Goal: Task Accomplishment & Management: Use online tool/utility

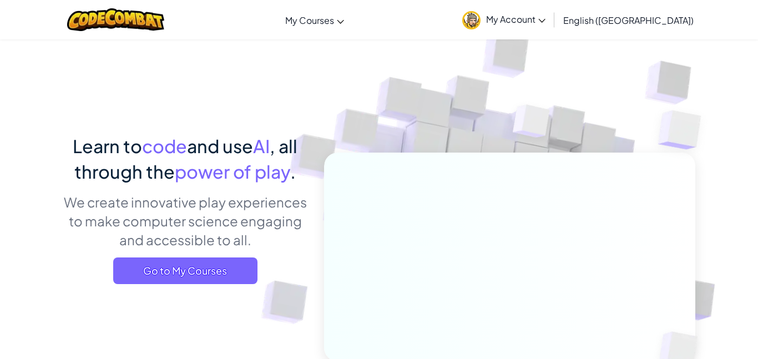
click at [545, 22] on span "My Account" at bounding box center [515, 19] width 59 height 12
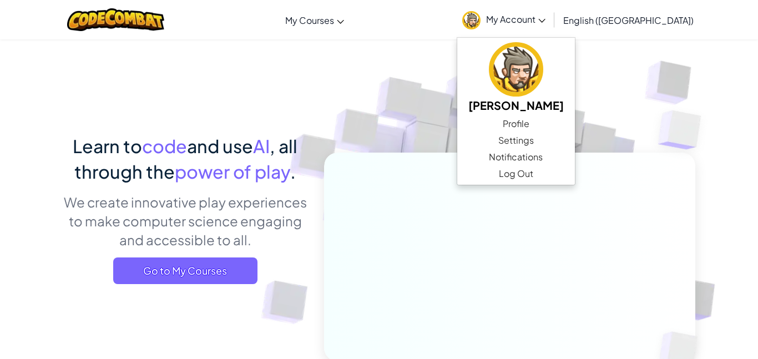
click at [545, 22] on span "My Account" at bounding box center [515, 19] width 59 height 12
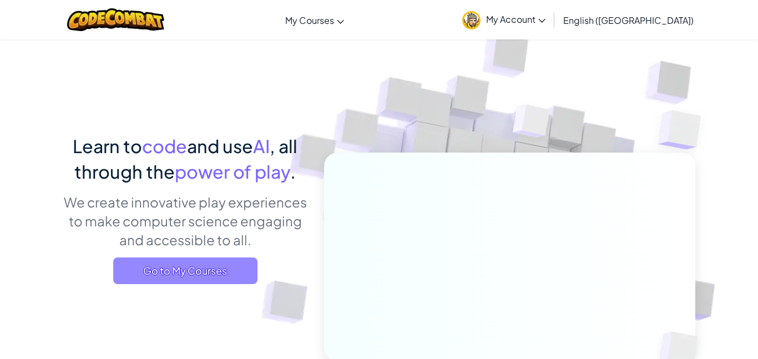
click at [171, 269] on span "Go to My Courses" at bounding box center [185, 270] width 144 height 27
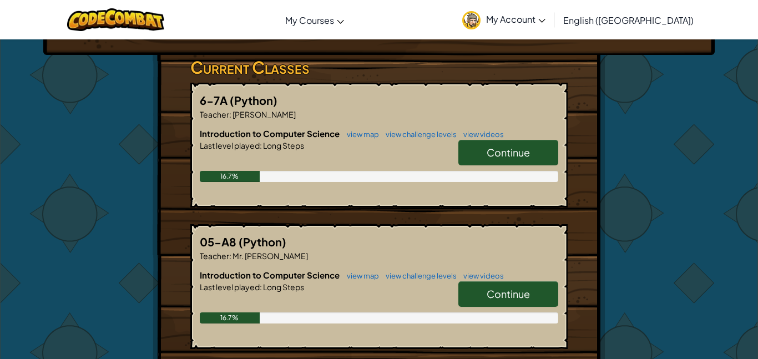
scroll to position [179, 0]
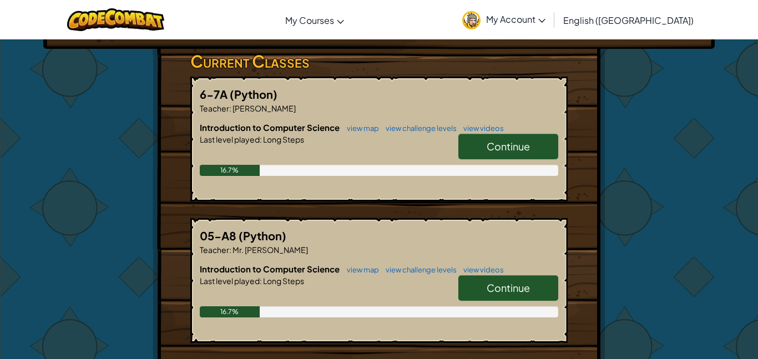
click at [473, 138] on link "Continue" at bounding box center [508, 147] width 100 height 26
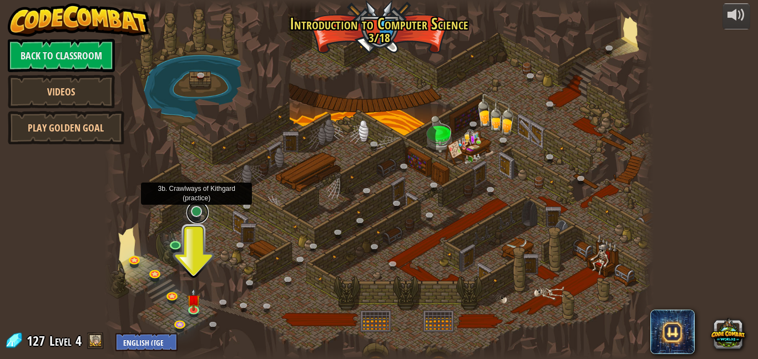
click at [194, 215] on link at bounding box center [197, 212] width 22 height 22
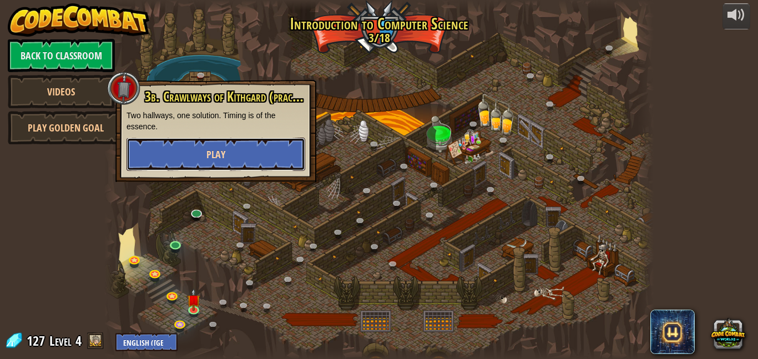
click at [221, 163] on button "Play" at bounding box center [216, 154] width 179 height 33
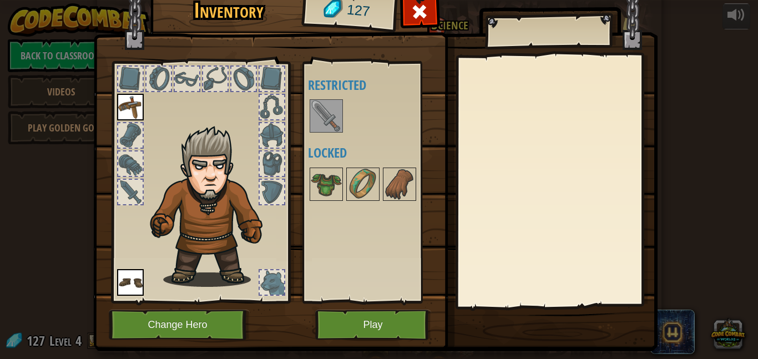
click at [128, 284] on img at bounding box center [130, 282] width 27 height 27
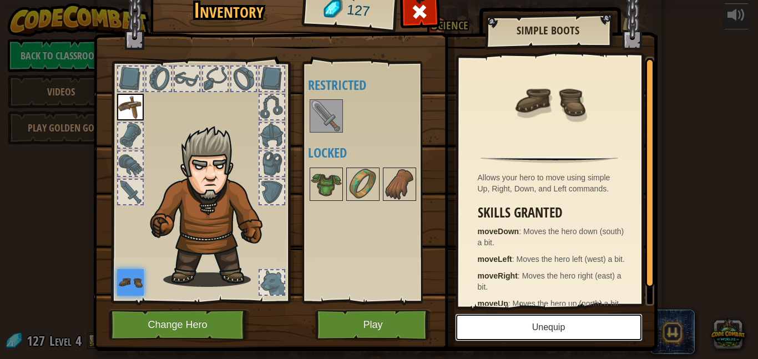
click at [483, 325] on button "Unequip" at bounding box center [549, 328] width 188 height 28
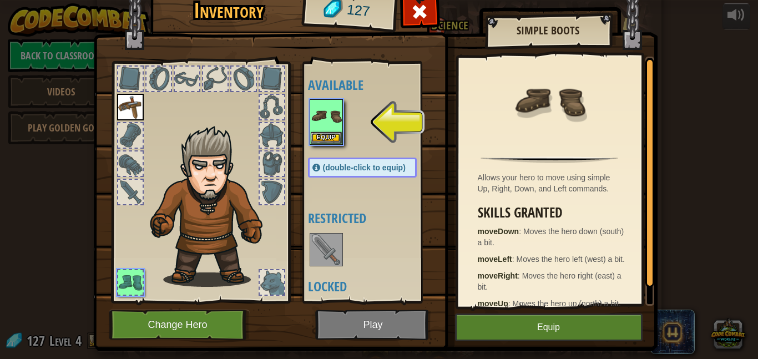
click at [322, 147] on div at bounding box center [373, 122] width 131 height 49
click at [322, 142] on button "Equip" at bounding box center [326, 138] width 31 height 12
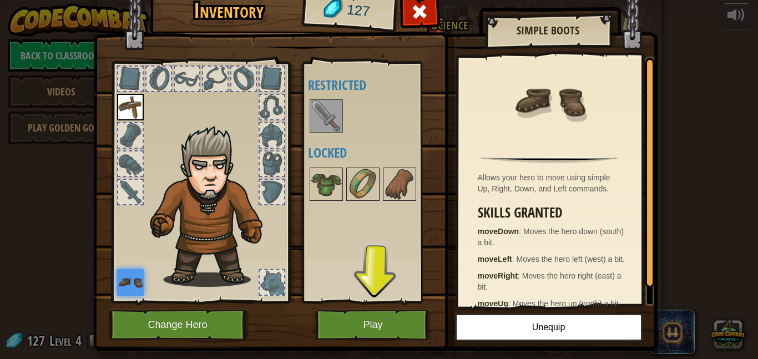
click at [129, 108] on img at bounding box center [130, 107] width 27 height 27
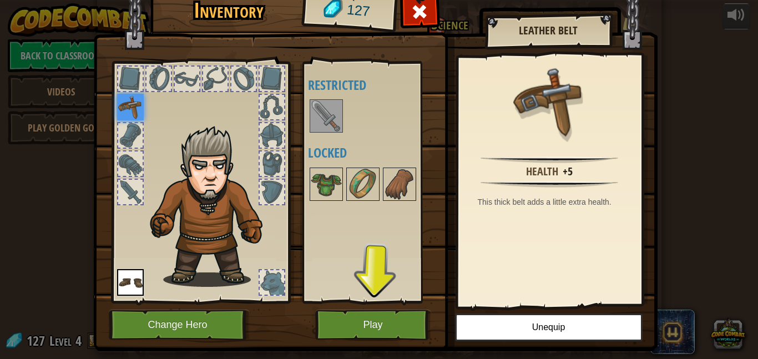
click at [339, 105] on img at bounding box center [326, 115] width 31 height 31
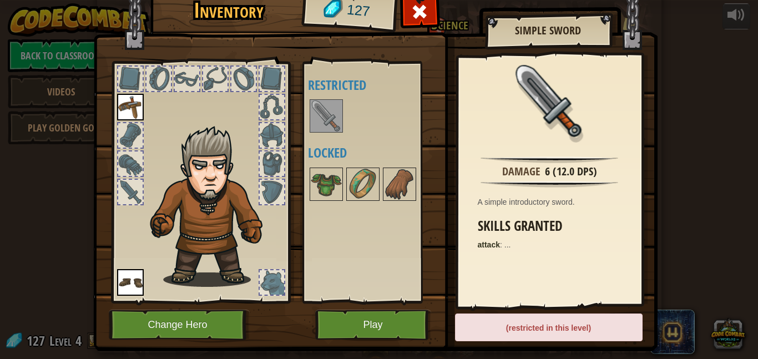
click at [333, 110] on img at bounding box center [326, 115] width 31 height 31
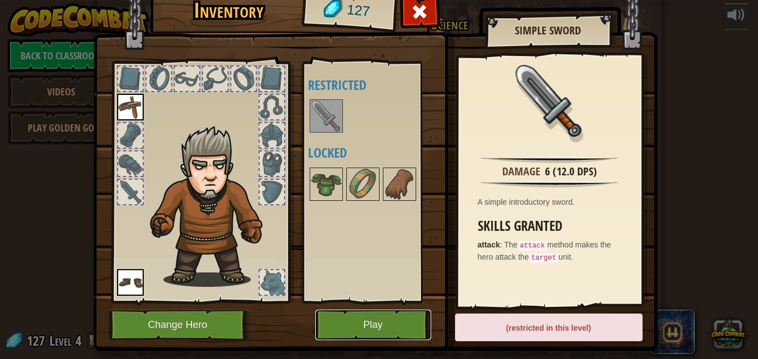
click at [390, 322] on button "Play" at bounding box center [373, 325] width 116 height 31
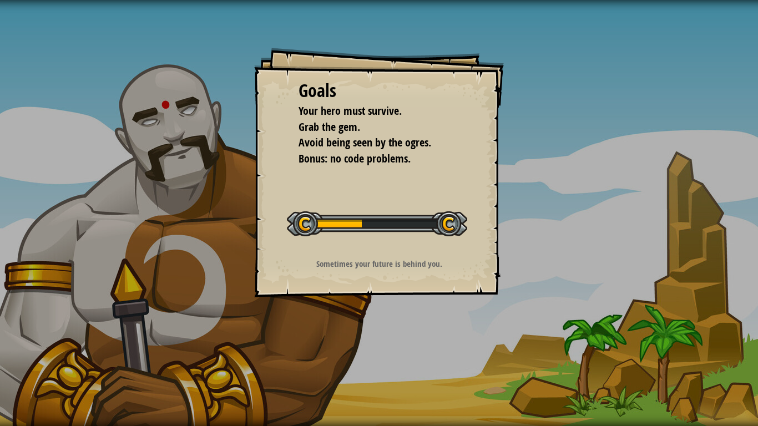
click at [375, 196] on div "Goals Your hero must survive. Grab the gem. Avoid being seen by the ogres. Bonu…" at bounding box center [379, 173] width 250 height 250
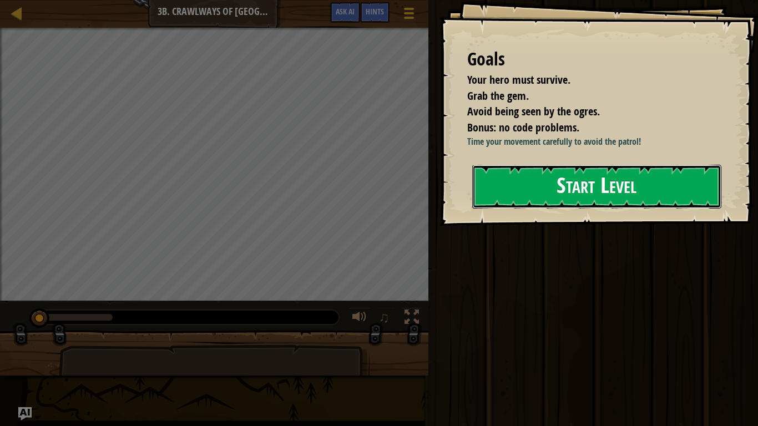
click at [501, 184] on button "Start Level" at bounding box center [596, 187] width 249 height 44
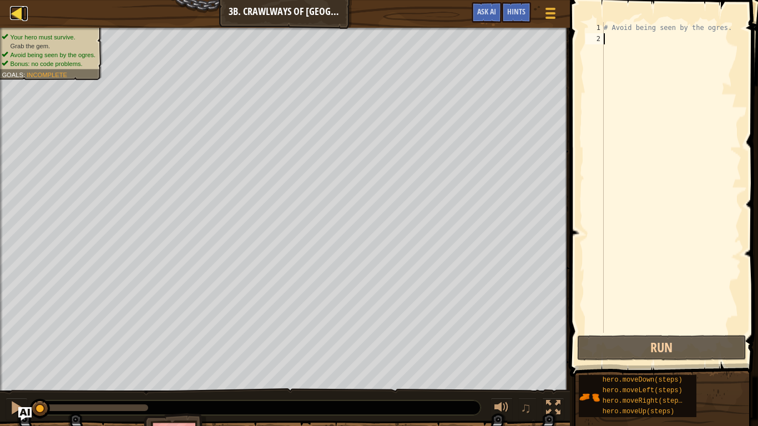
click at [23, 15] on link "Map" at bounding box center [25, 13] width 6 height 15
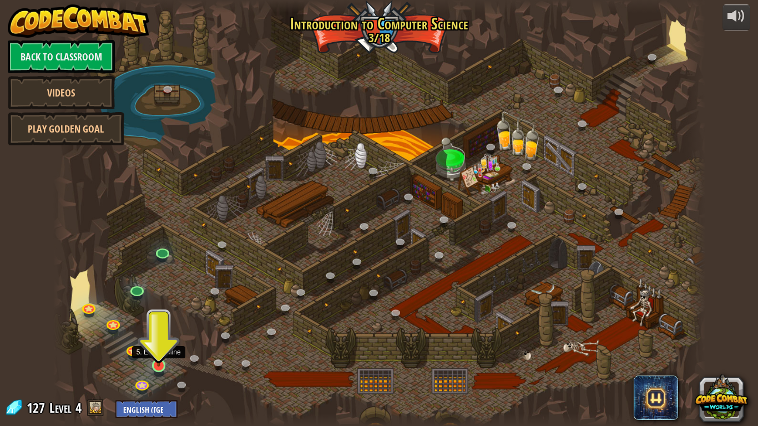
click at [156, 358] on img at bounding box center [158, 348] width 17 height 38
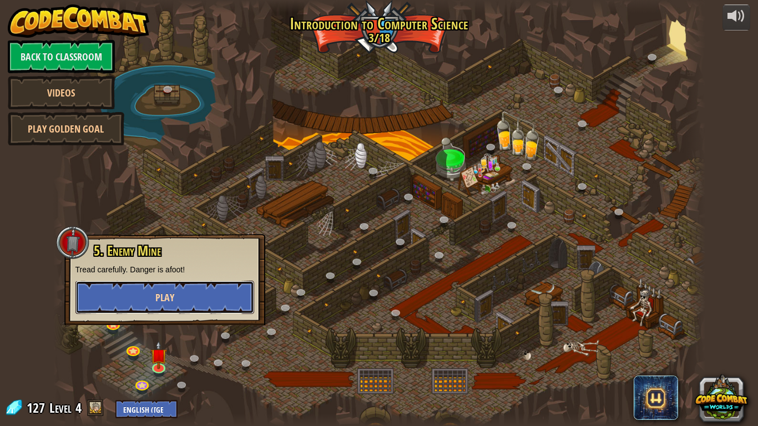
click at [158, 312] on button "Play" at bounding box center [164, 297] width 179 height 33
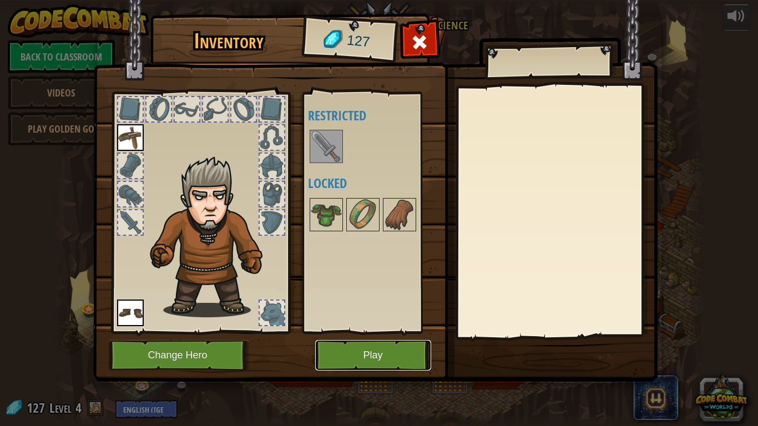
click at [380, 354] on button "Play" at bounding box center [373, 355] width 116 height 31
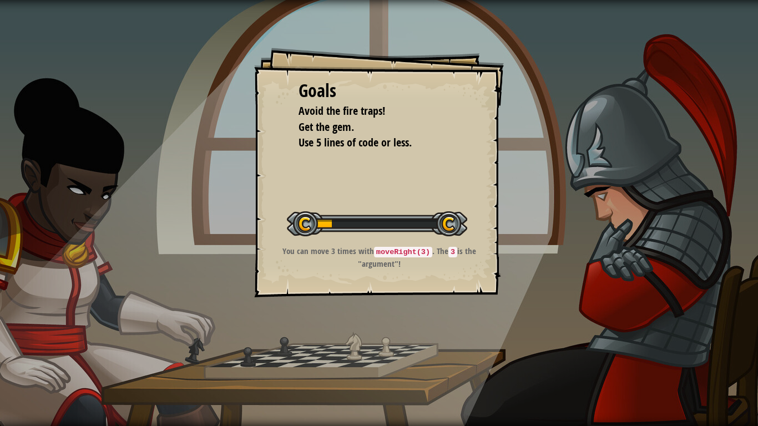
click at [380, 354] on div "Goals Avoid the fire traps! Get the gem. Use 5 lines of code or less. Start Lev…" at bounding box center [379, 213] width 758 height 426
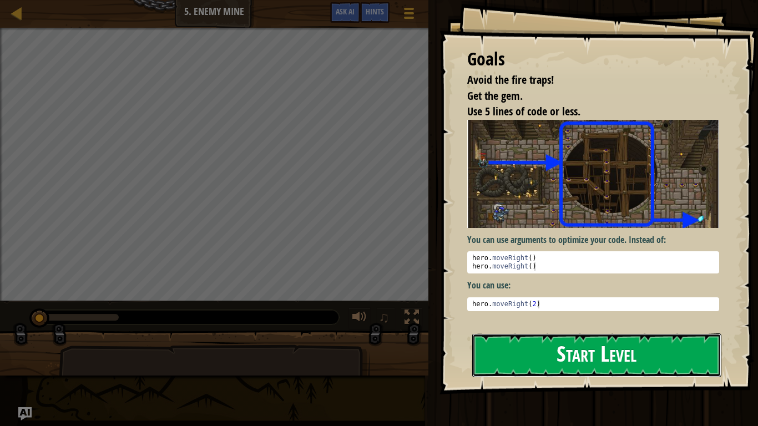
click at [554, 353] on button "Start Level" at bounding box center [596, 356] width 249 height 44
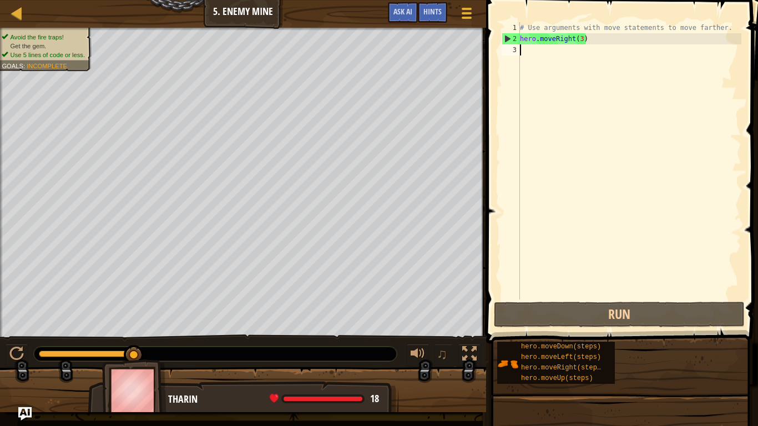
type textarea "h"
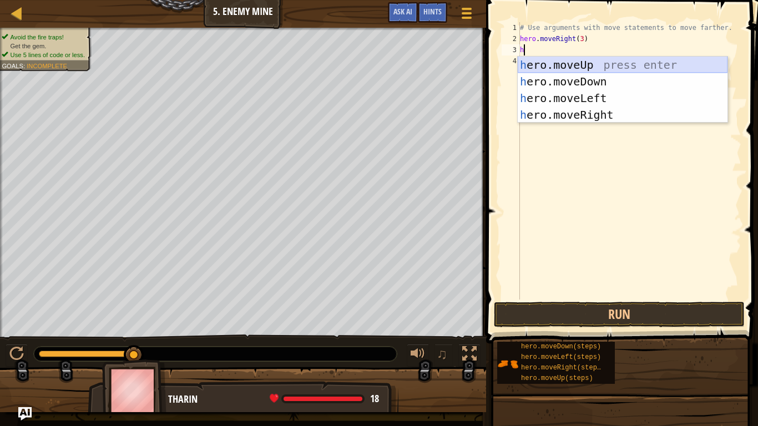
click at [587, 66] on div "h ero.moveUp press enter h ero.moveDown press enter h ero.moveLeft press enter …" at bounding box center [623, 107] width 210 height 100
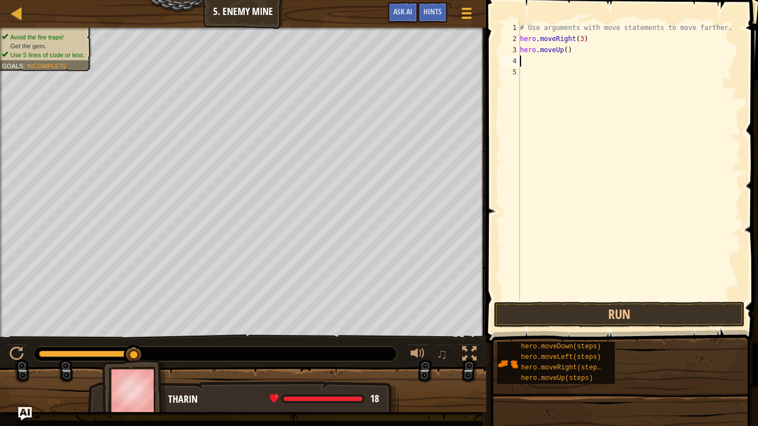
click at [587, 66] on div "# Use arguments with move statements to move farther. hero . moveRight ( 3 ) he…" at bounding box center [630, 172] width 224 height 300
type textarea "h"
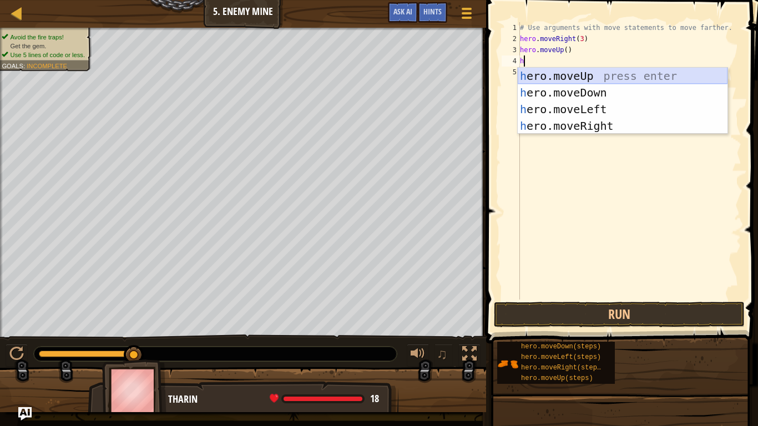
click at [559, 68] on div "h ero.moveUp press enter h ero.moveDown press enter h ero.moveLeft press enter …" at bounding box center [623, 118] width 210 height 100
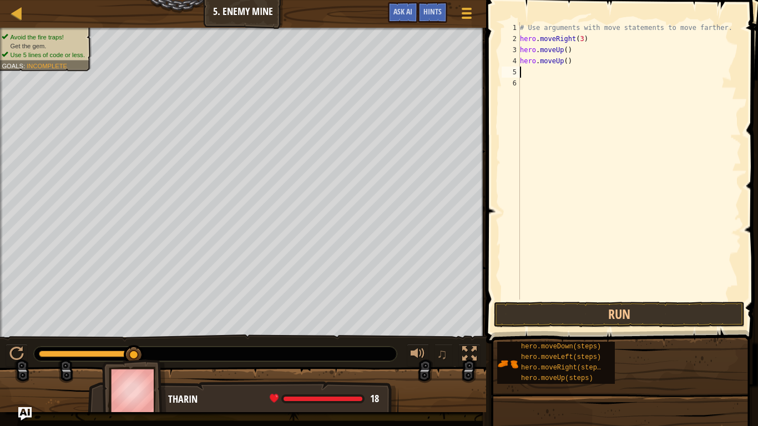
type textarea "h"
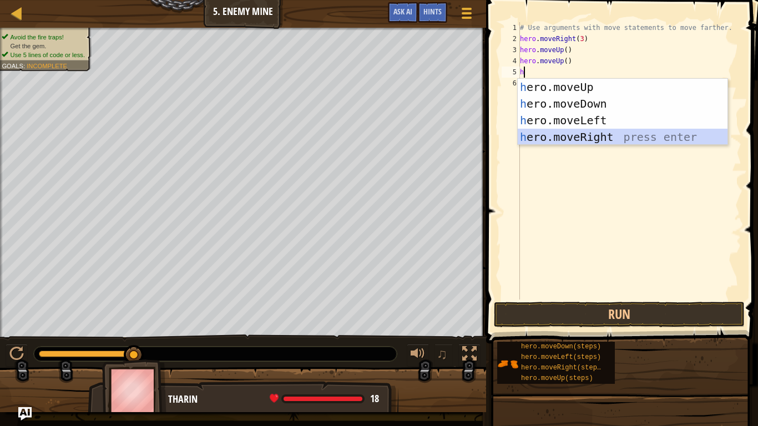
click at [569, 142] on div "h ero.moveUp press enter h ero.moveDown press enter h ero.moveLeft press enter …" at bounding box center [623, 129] width 210 height 100
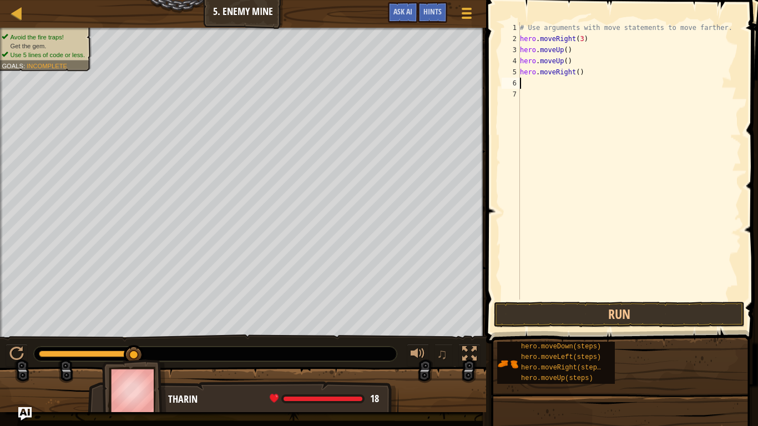
type textarea "h"
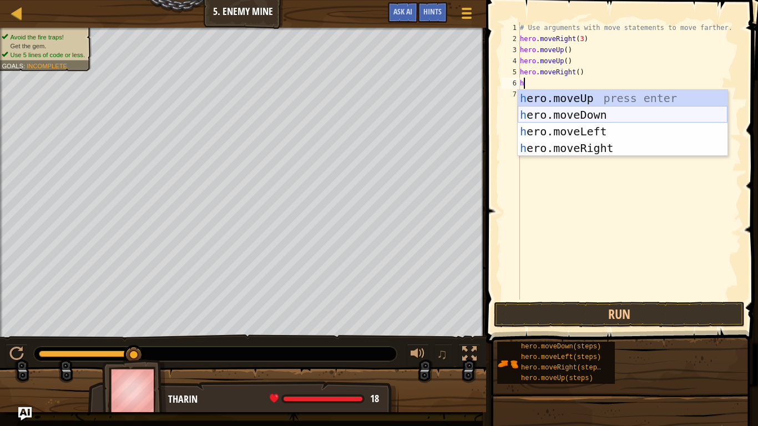
click at [589, 114] on div "h ero.moveUp press enter h ero.moveDown press enter h ero.moveLeft press enter …" at bounding box center [623, 140] width 210 height 100
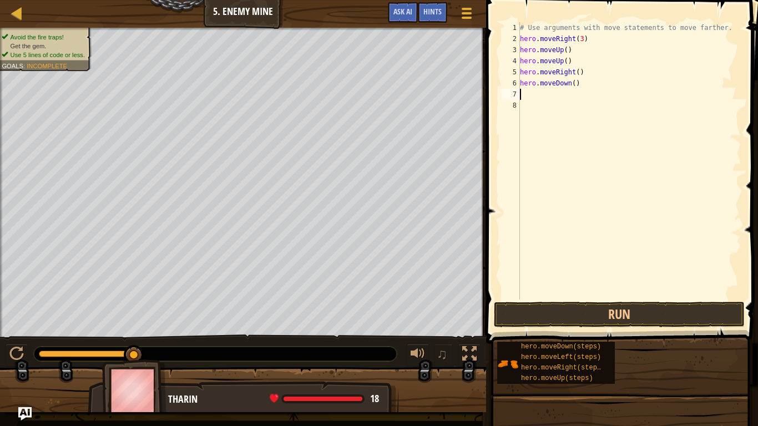
click at [574, 85] on div "# Use arguments with move statements to move farther. hero . moveRight ( 3 ) he…" at bounding box center [630, 172] width 224 height 300
type textarea "hero.moveDown(3)"
click at [525, 99] on div "# Use arguments with move statements to move farther. hero . moveRight ( 3 ) he…" at bounding box center [630, 172] width 224 height 300
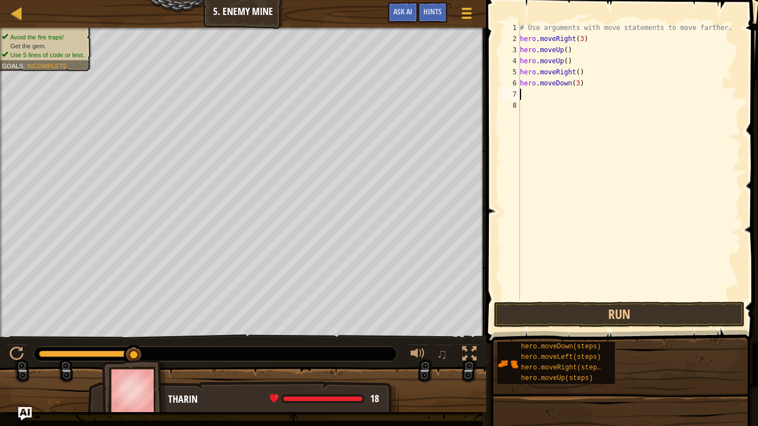
type textarea "h"
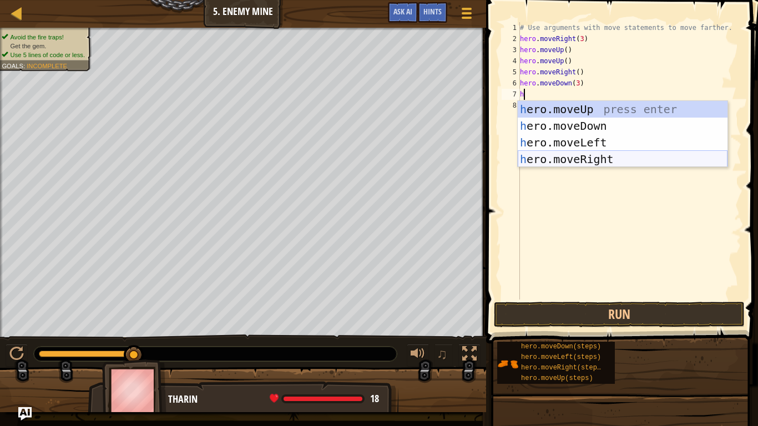
click at [601, 158] on div "h ero.moveUp press enter h ero.moveDown press enter h ero.moveLeft press enter …" at bounding box center [623, 151] width 210 height 100
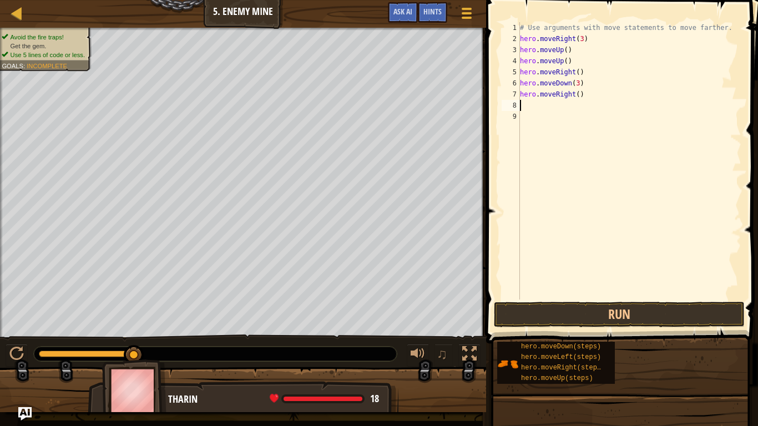
click at [578, 133] on div "# Use arguments with move statements to move farther. hero . moveRight ( 3 ) he…" at bounding box center [630, 172] width 224 height 300
click at [579, 97] on div "# Use arguments with move statements to move farther. hero . moveRight ( 3 ) he…" at bounding box center [630, 172] width 224 height 300
click at [658, 309] on button "Run" at bounding box center [619, 315] width 251 height 26
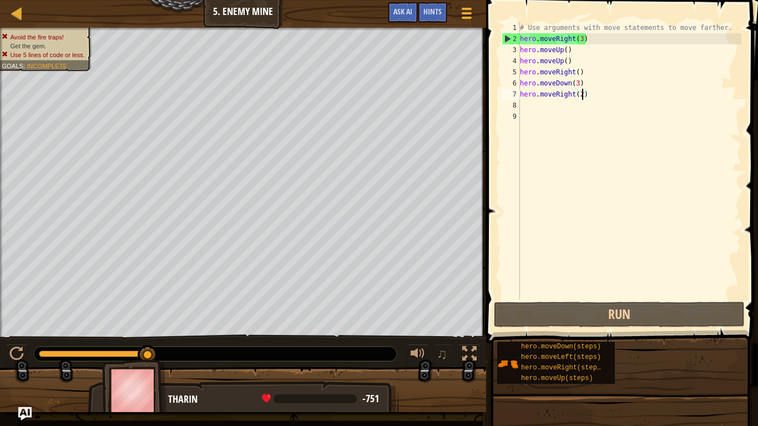
click at [570, 63] on div "# Use arguments with move statements to move farther. hero . moveRight ( 3 ) he…" at bounding box center [630, 172] width 224 height 300
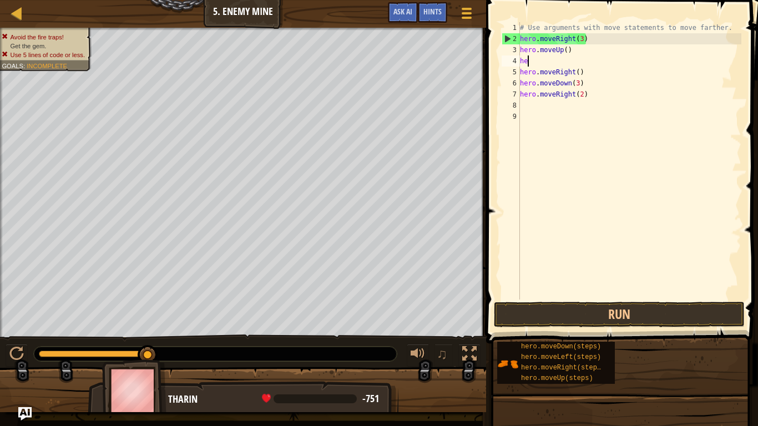
scroll to position [5, 1]
type textarea "h"
click at [572, 52] on div "# Use arguments with move statements to move farther. hero . moveRight ( 3 ) he…" at bounding box center [630, 172] width 224 height 300
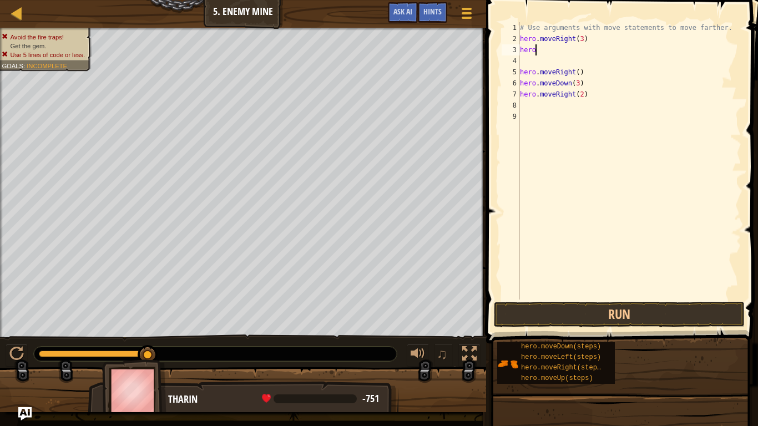
type textarea "h"
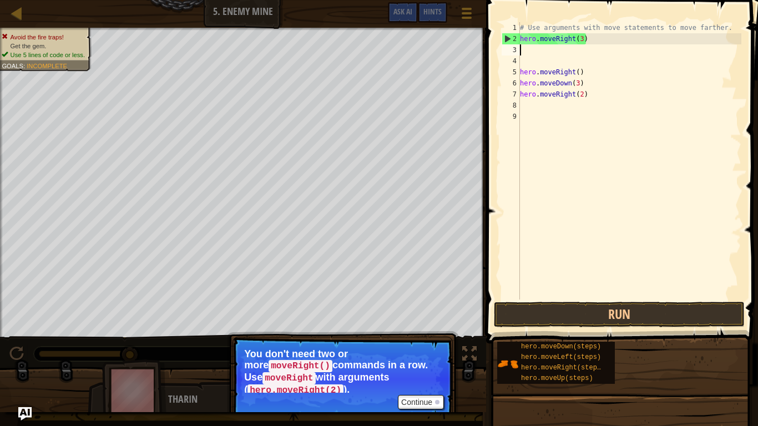
click at [583, 38] on div "# Use arguments with move statements to move farther. hero . moveRight ( 3 ) he…" at bounding box center [630, 172] width 224 height 300
type textarea "hero.moveRight()"
click at [523, 50] on div "# Use arguments with move statements to move farther. hero . moveRight ( ) hero…" at bounding box center [630, 172] width 224 height 300
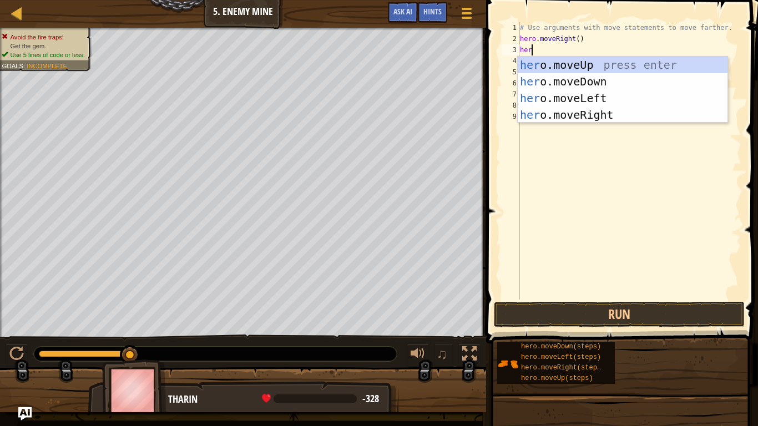
scroll to position [5, 1]
type textarea "hero"
click at [556, 66] on div "hero .moveUp press enter hero .moveDown press enter hero .moveLeft press enter …" at bounding box center [623, 107] width 210 height 100
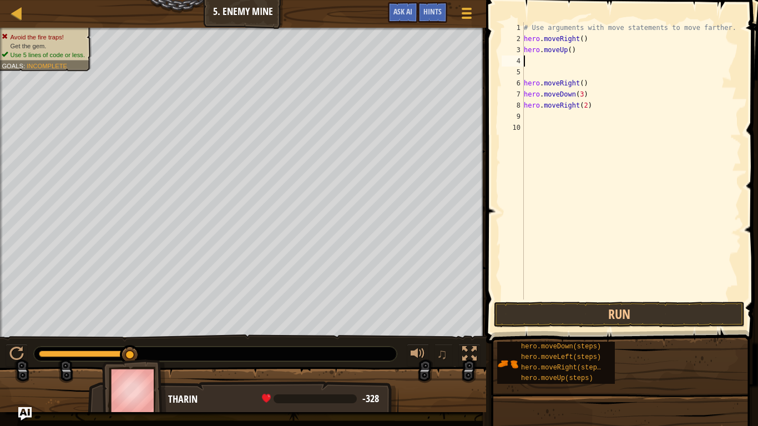
click at [582, 42] on div "# Use arguments with move statements to move farther. hero . moveRight ( ) hero…" at bounding box center [632, 172] width 220 height 300
click at [586, 84] on div "# Use arguments with move statements to move farther. hero . moveRight ( 2 ) he…" at bounding box center [632, 172] width 220 height 300
type textarea "h"
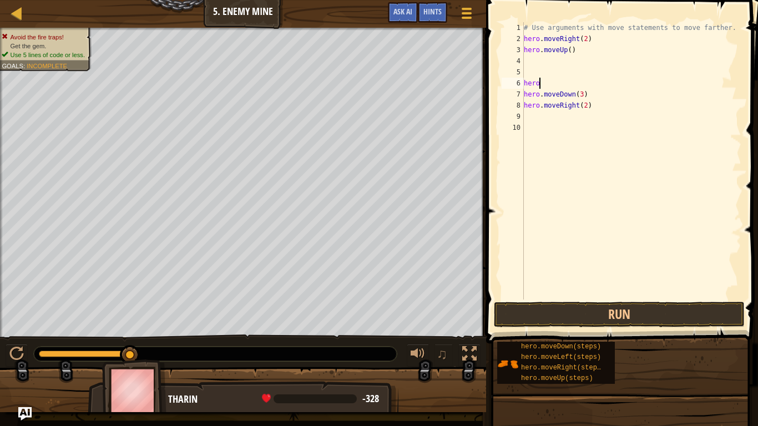
scroll to position [5, 0]
click at [594, 108] on div "# Use arguments with move statements to move farther. hero . moveRight ( 2 ) he…" at bounding box center [632, 172] width 220 height 300
type textarea "h"
click at [529, 62] on div "# Use arguments with move statements to move farther. hero . moveRight ( 2 ) he…" at bounding box center [630, 172] width 224 height 300
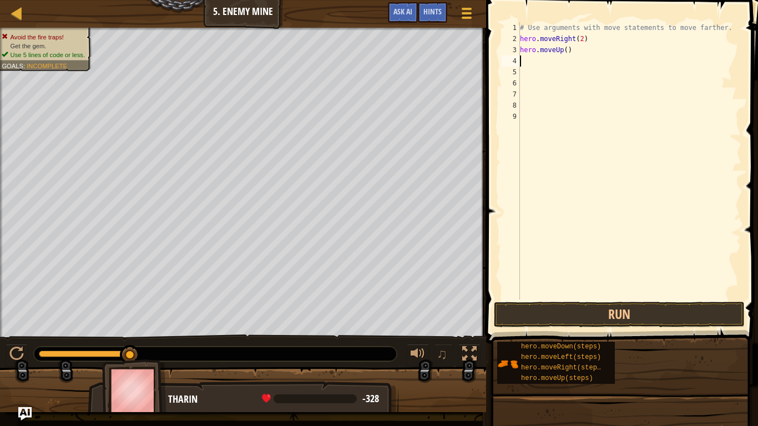
type textarea "h"
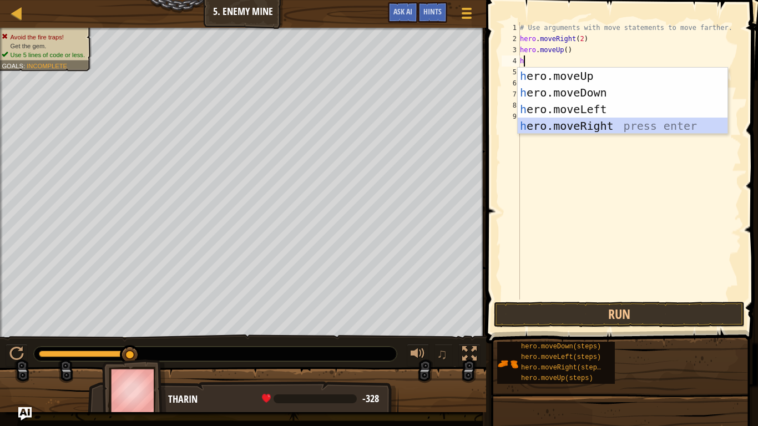
click at [574, 120] on div "h ero.moveUp press enter h ero.moveDown press enter h ero.moveLeft press enter …" at bounding box center [623, 118] width 210 height 100
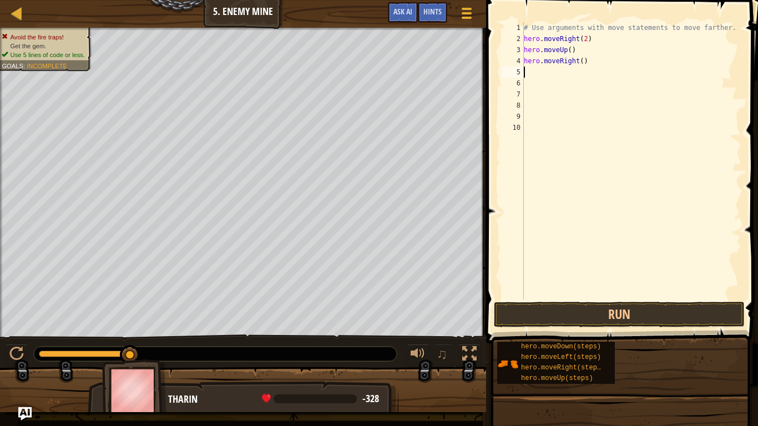
type textarea "h"
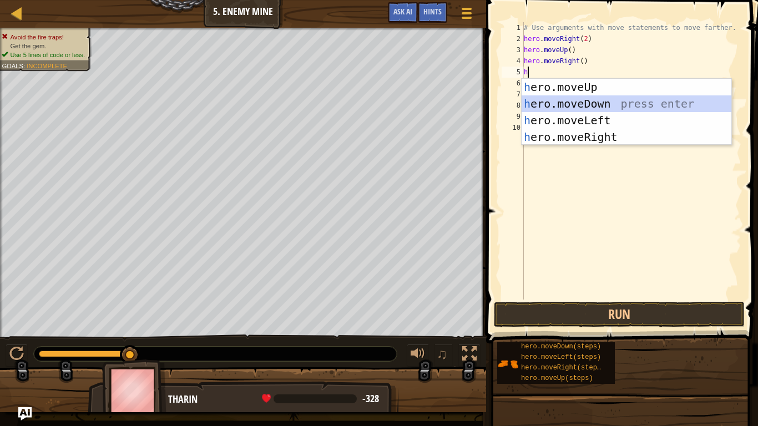
click at [585, 107] on div "h ero.moveUp press enter h ero.moveDown press enter h ero.moveLeft press enter …" at bounding box center [627, 129] width 210 height 100
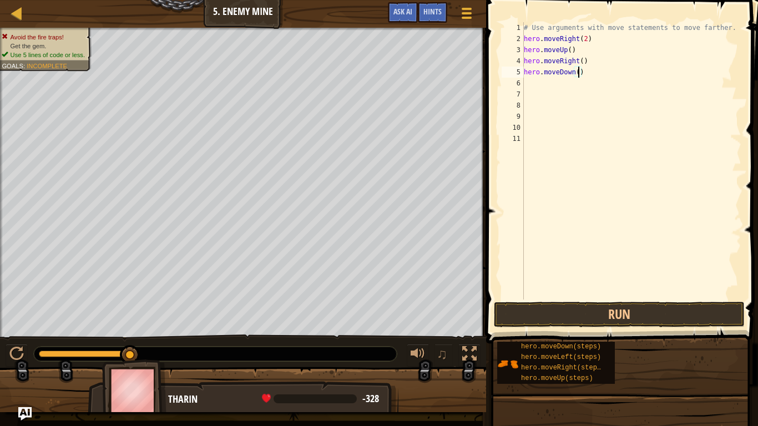
click at [579, 75] on div "# Use arguments with move statements to move farther. hero . moveRight ( 2 ) he…" at bounding box center [632, 172] width 220 height 300
click at [689, 318] on button "Run" at bounding box center [619, 315] width 251 height 26
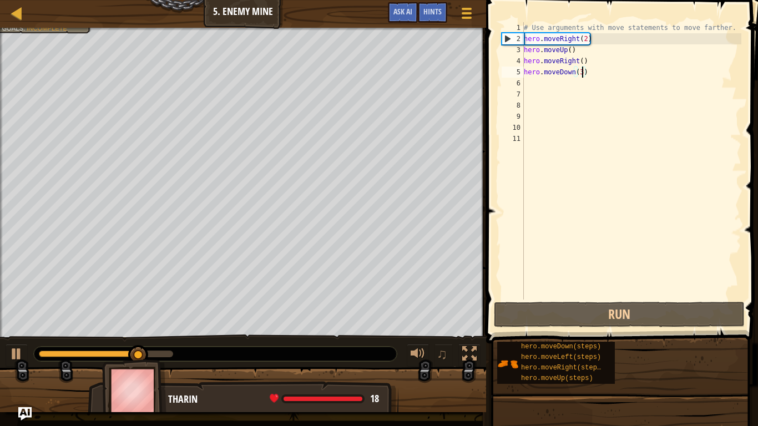
click at [587, 39] on div "# Use arguments with move statements to move farther. hero . moveRight ( 2 ) he…" at bounding box center [632, 172] width 220 height 300
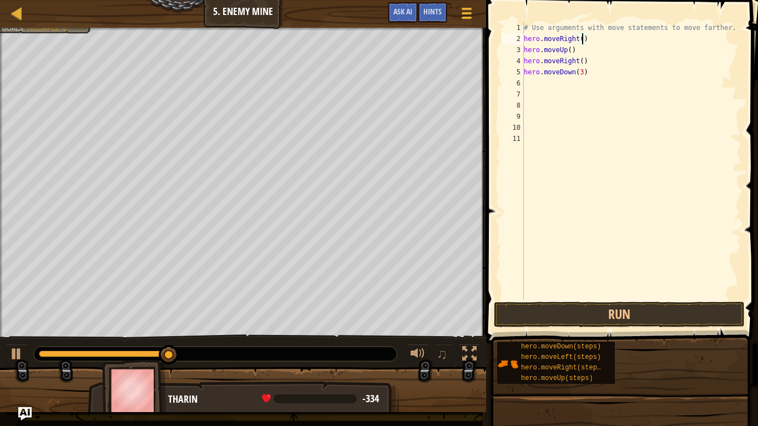
click at [568, 53] on div "# Use arguments with move statements to move farther. hero . moveRight ( ) hero…" at bounding box center [632, 172] width 220 height 300
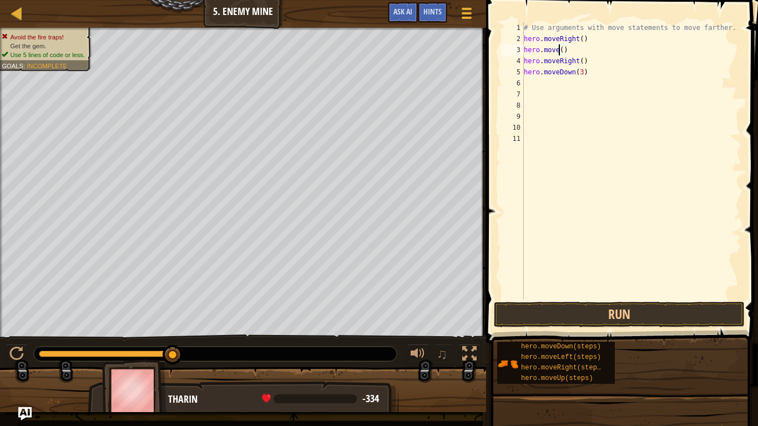
scroll to position [5, 6]
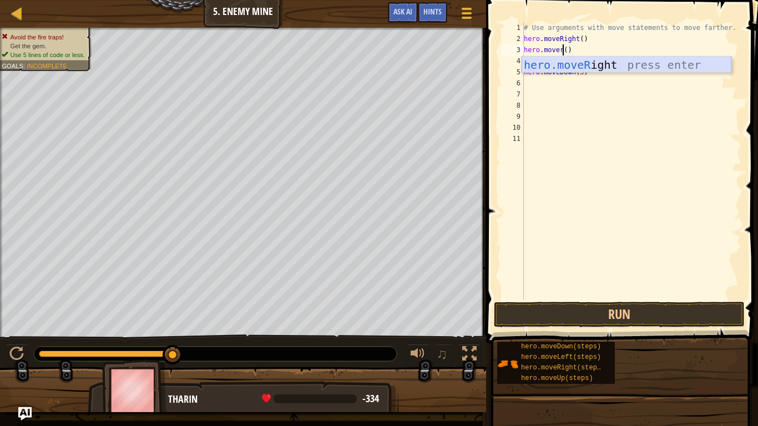
click at [587, 68] on div "hero.moveR ight press enter" at bounding box center [627, 82] width 210 height 50
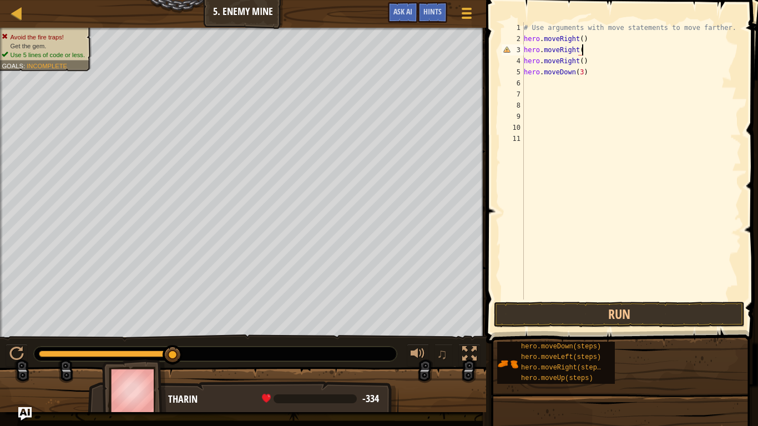
scroll to position [5, 8]
click at [577, 73] on div "# Use arguments with move statements to move farther. hero . moveRight ( ) hero…" at bounding box center [632, 172] width 220 height 300
click at [574, 73] on div "# Use arguments with move statements to move farther. hero . moveRight ( ) hero…" at bounding box center [632, 172] width 220 height 300
type textarea "hero.moveu(3)"
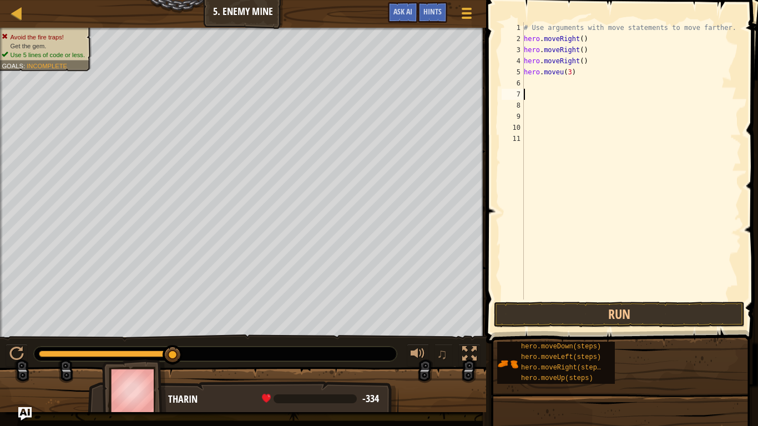
click at [608, 95] on div "# Use arguments with move statements to move farther. hero . moveRight ( ) hero…" at bounding box center [632, 172] width 220 height 300
click at [564, 74] on div "# Use arguments with move statements to move farther. hero . moveRight ( ) hero…" at bounding box center [632, 172] width 220 height 300
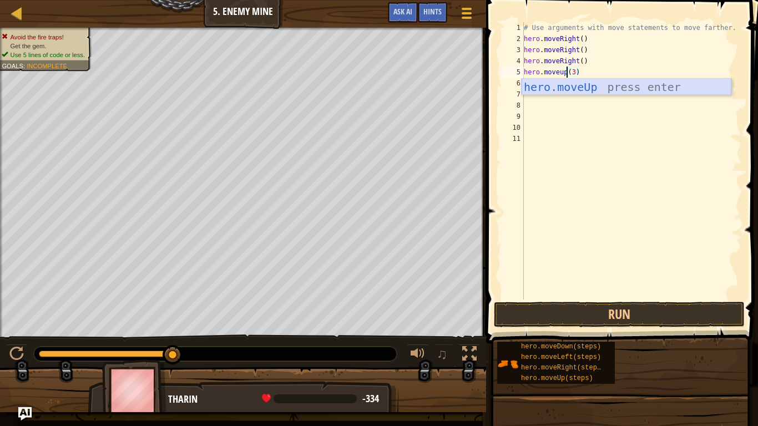
click at [585, 85] on div "hero.moveUp press enter" at bounding box center [627, 104] width 210 height 50
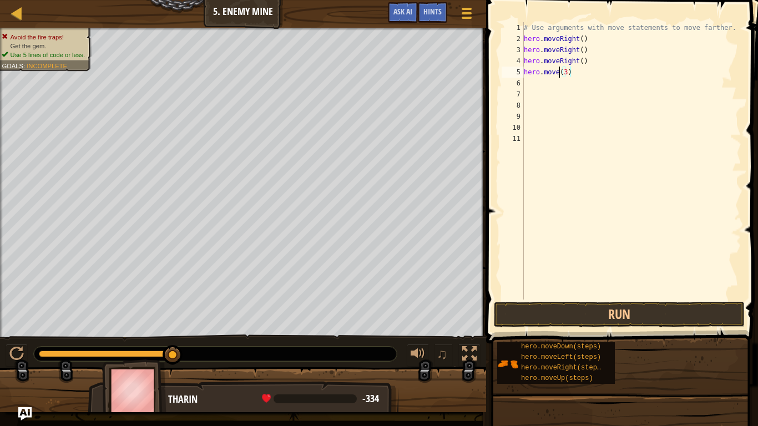
scroll to position [5, 6]
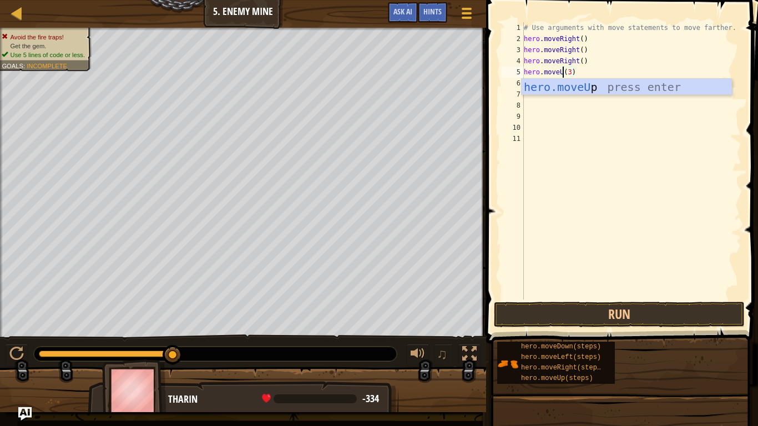
type textarea "hero.moveUp(3)"
click at [643, 107] on div "# Use arguments with move statements to move farther. hero . moveRight ( ) hero…" at bounding box center [632, 172] width 220 height 300
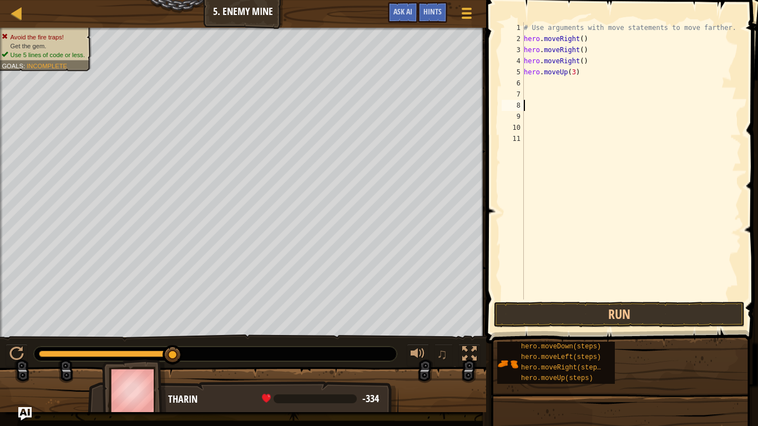
scroll to position [5, 0]
click at [573, 75] on div "# Use arguments with move statements to move farther. hero . moveRight ( ) hero…" at bounding box center [632, 172] width 220 height 300
type textarea "hero.moveUp()"
click at [525, 80] on div "# Use arguments with move statements to move farther. hero . moveRight ( ) hero…" at bounding box center [632, 172] width 220 height 300
type textarea "h"
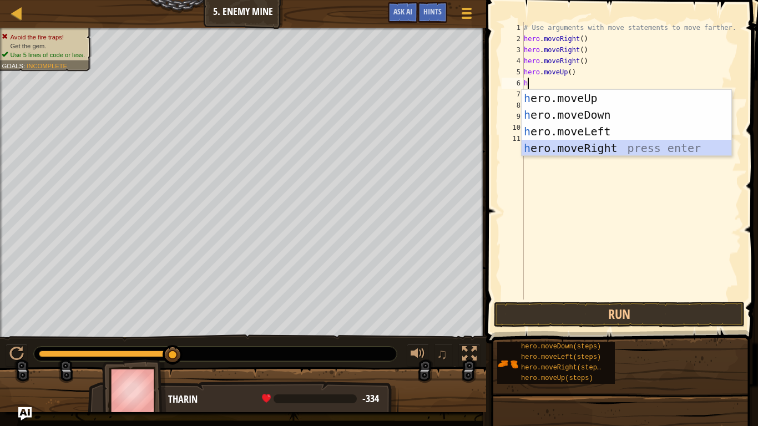
click at [602, 151] on div "h ero.moveUp press enter h ero.moveDown press enter h ero.moveLeft press enter …" at bounding box center [627, 140] width 210 height 100
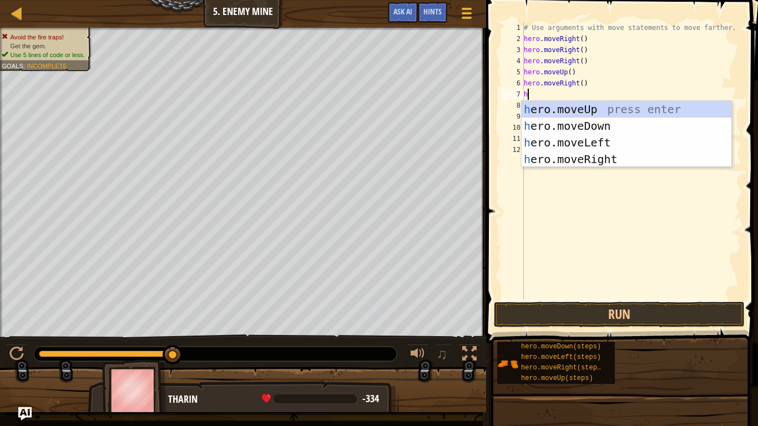
type textarea "he"
click at [562, 127] on div "he ro.moveUp press enter he ro.moveDown press enter he ro.moveLeft press enter …" at bounding box center [627, 151] width 210 height 100
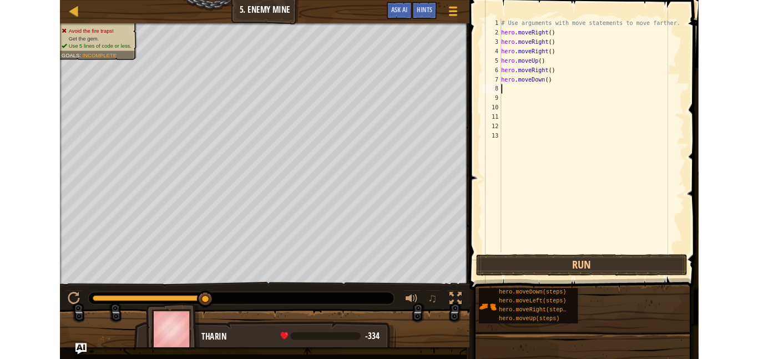
scroll to position [5, 0]
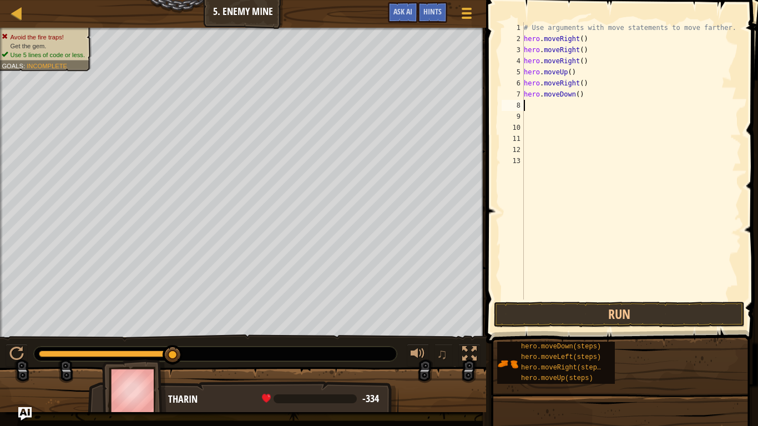
type textarea "h"
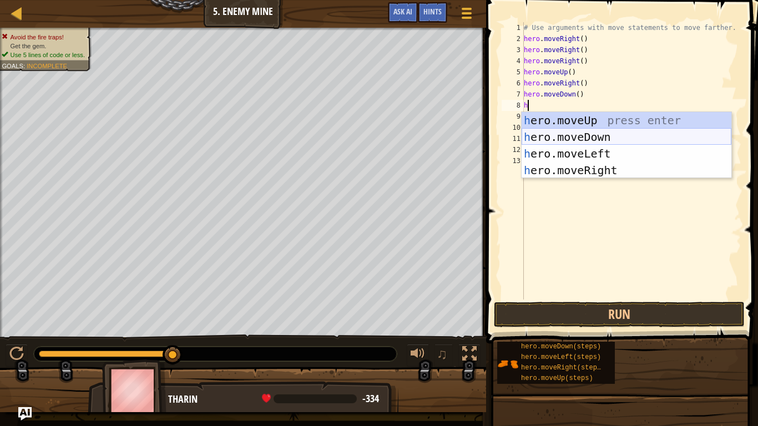
click at [564, 139] on div "h ero.moveUp press enter h ero.moveDown press enter h ero.moveLeft press enter …" at bounding box center [627, 162] width 210 height 100
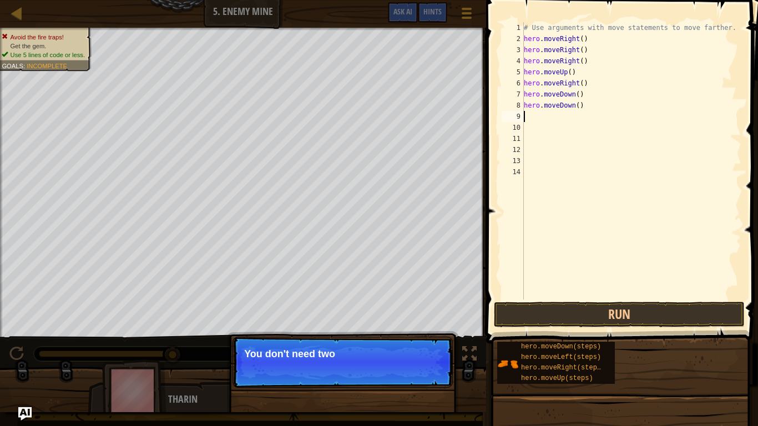
type textarea "h"
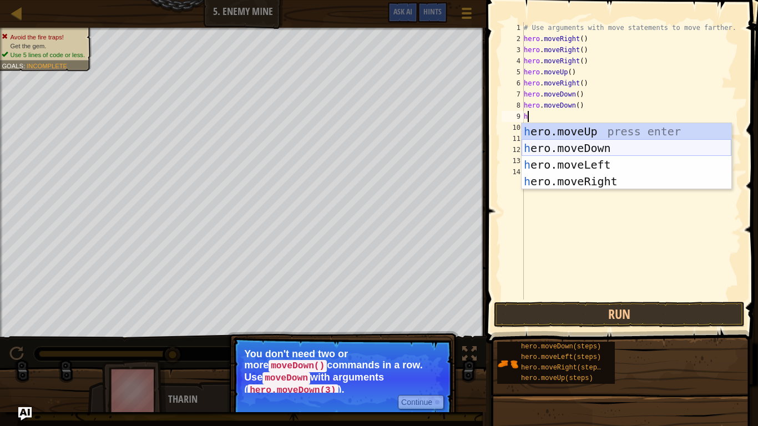
click at [584, 150] on div "h ero.moveUp press enter h ero.moveDown press enter h ero.moveLeft press enter …" at bounding box center [627, 173] width 210 height 100
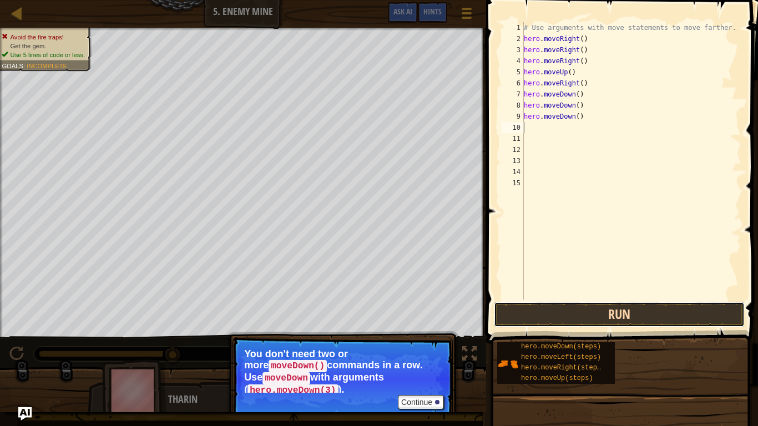
click at [626, 318] on button "Run" at bounding box center [619, 315] width 251 height 26
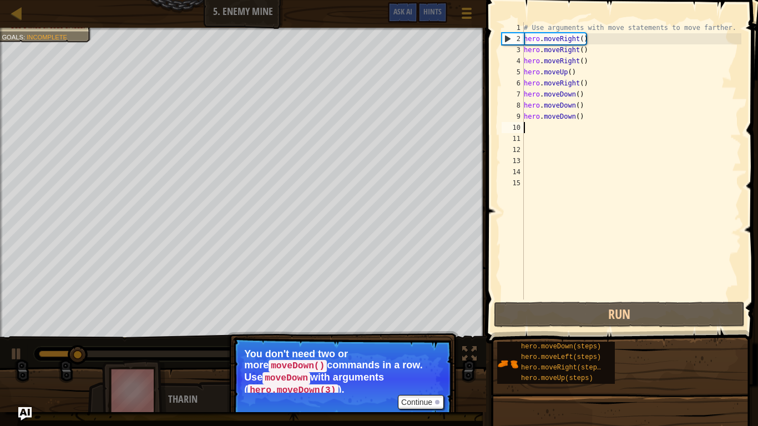
type textarea "h"
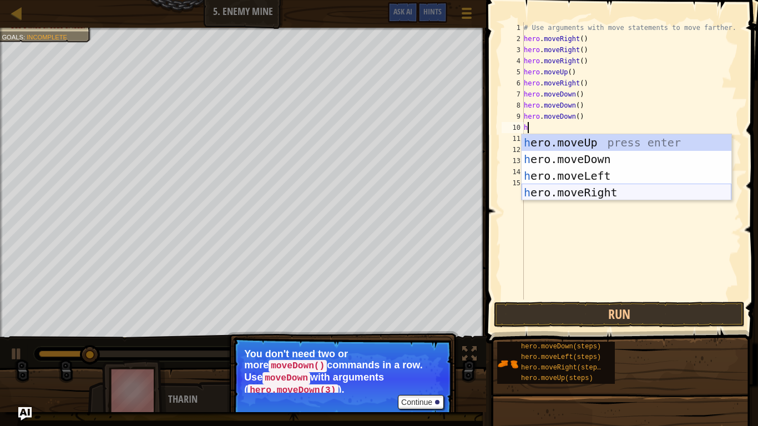
click at [615, 191] on div "h ero.moveUp press enter h ero.moveDown press enter h ero.moveLeft press enter …" at bounding box center [627, 184] width 210 height 100
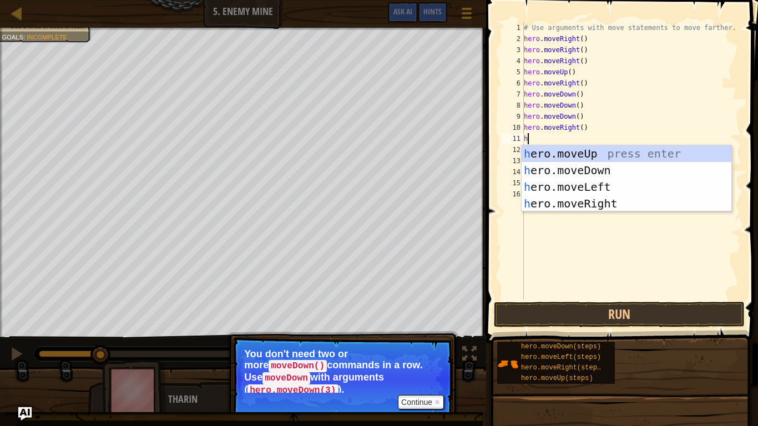
type textarea "h"
click at [602, 208] on div "h ero.moveUp press enter h ero.moveDown press enter h ero.moveLeft press enter …" at bounding box center [627, 195] width 210 height 100
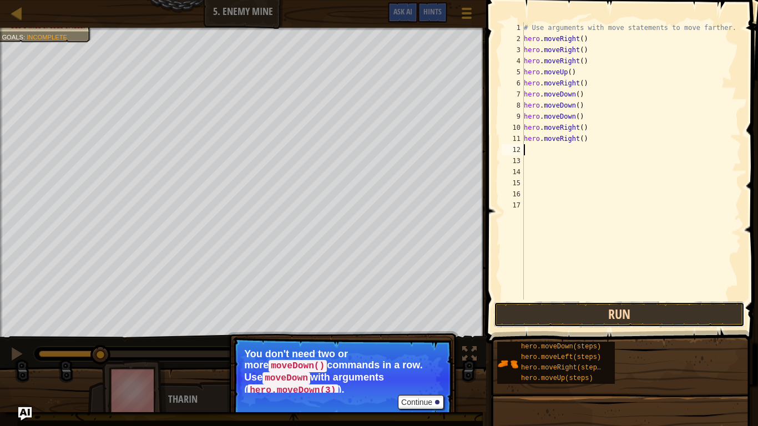
click at [600, 319] on button "Run" at bounding box center [619, 315] width 251 height 26
click at [599, 314] on button "Running" at bounding box center [619, 315] width 251 height 26
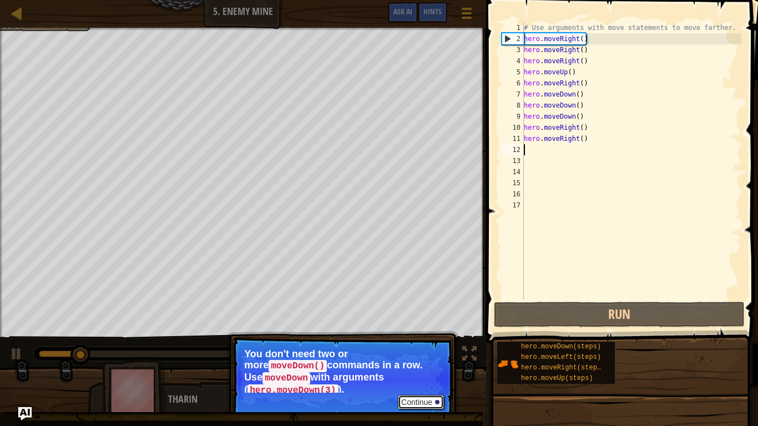
click at [431, 358] on button "Continue" at bounding box center [421, 402] width 46 height 14
